Goal: Task Accomplishment & Management: Use online tool/utility

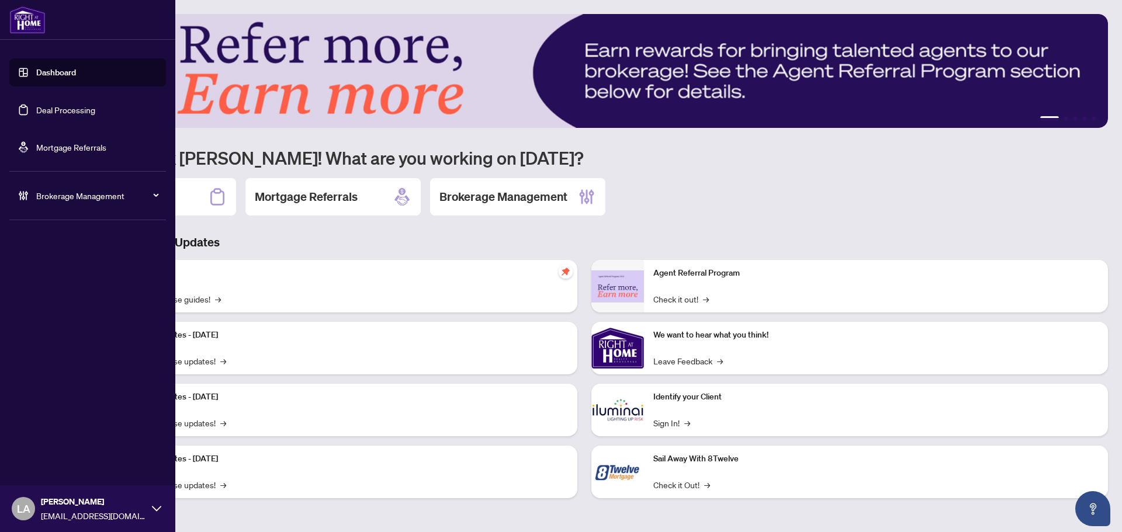
drag, startPoint x: 37, startPoint y: 119, endPoint x: 71, endPoint y: 115, distance: 34.1
click at [37, 115] on link "Deal Processing" at bounding box center [65, 110] width 59 height 11
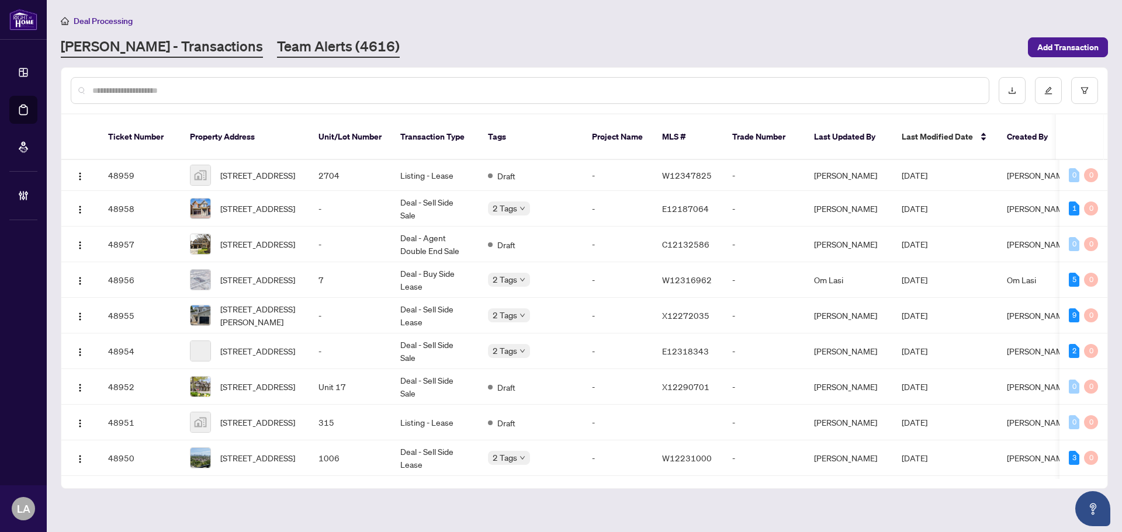
click at [277, 54] on link "Team Alerts (4616)" at bounding box center [338, 47] width 123 height 21
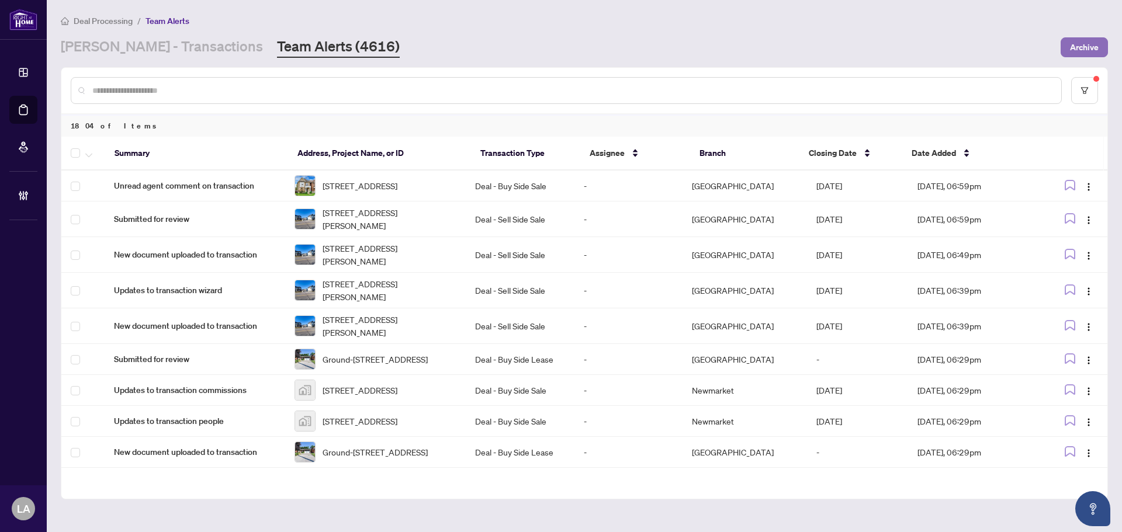
click at [1062, 46] on button "Archive" at bounding box center [1083, 47] width 47 height 20
